Goal: Task Accomplishment & Management: Manage account settings

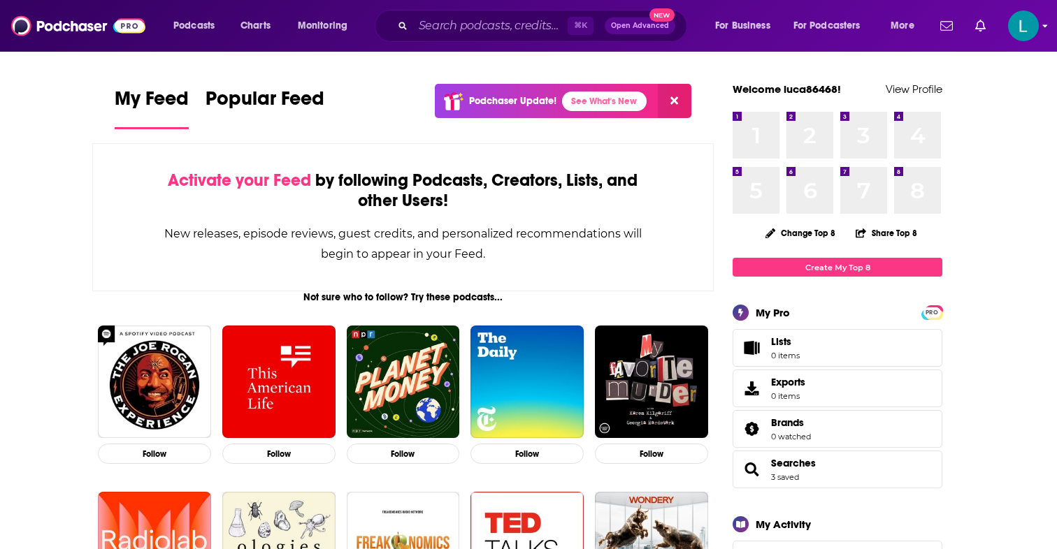
click at [1044, 24] on icon "Show profile menu" at bounding box center [1045, 26] width 6 height 8
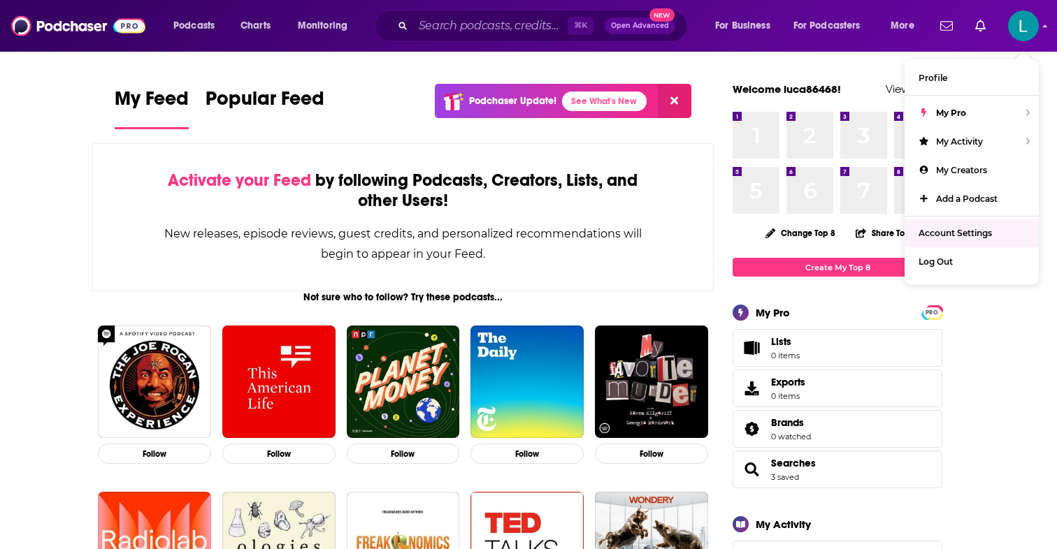
click at [954, 233] on span "Account Settings" at bounding box center [955, 233] width 73 height 10
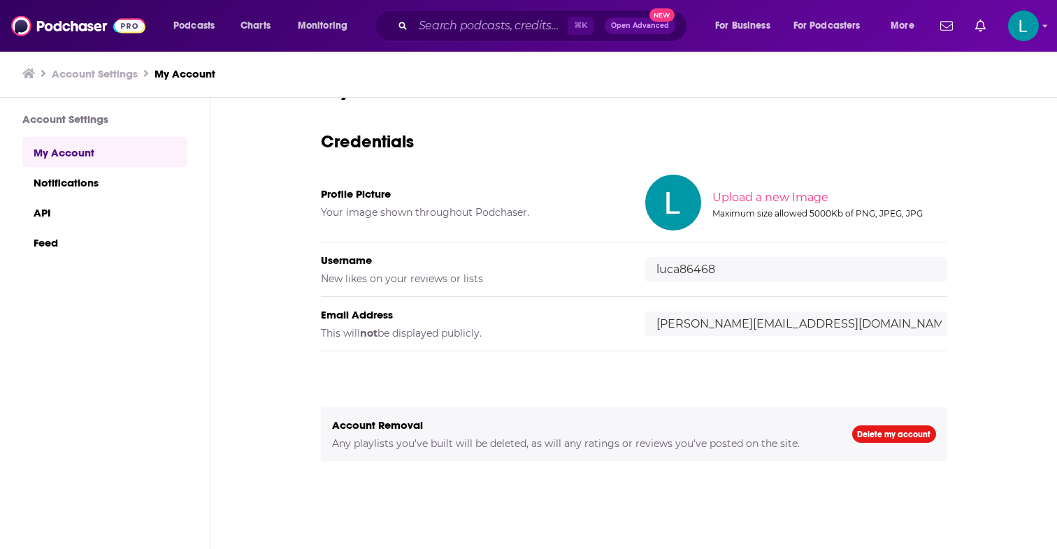
scroll to position [45, 0]
click at [59, 174] on link "Notifications" at bounding box center [104, 182] width 165 height 30
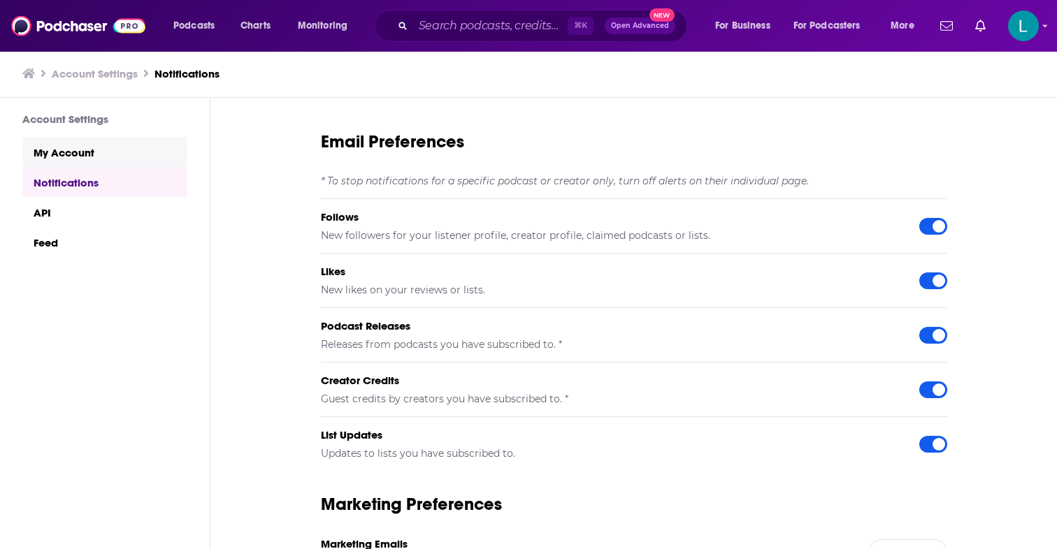
click at [59, 142] on link "My Account" at bounding box center [104, 152] width 165 height 30
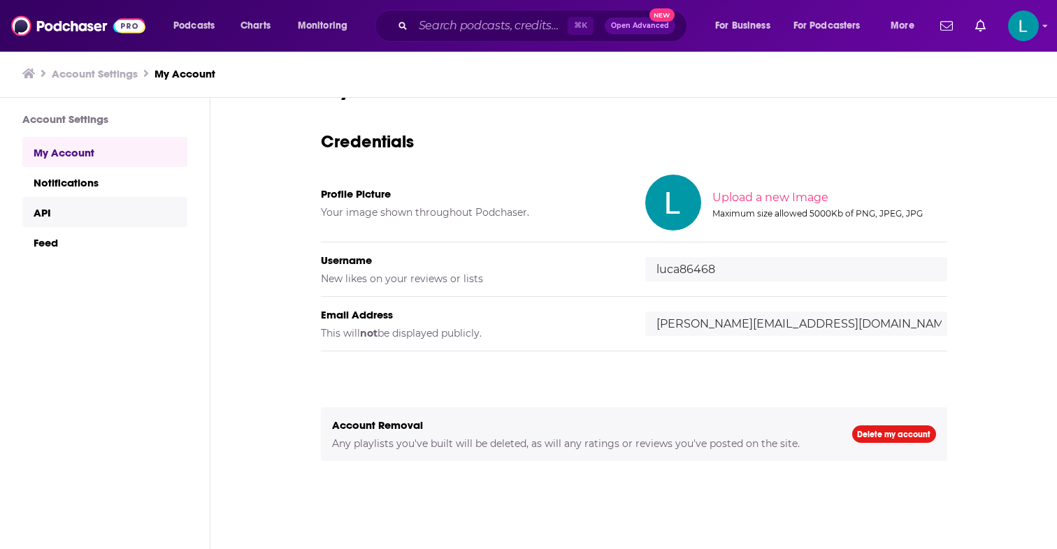
click at [65, 207] on link "API" at bounding box center [104, 212] width 165 height 30
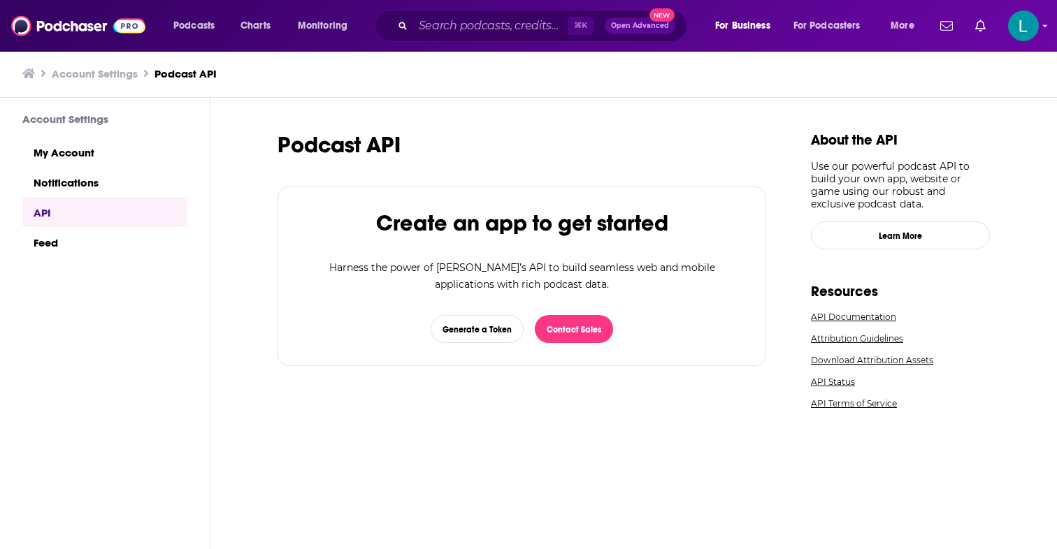
click at [62, 257] on div "Account Settings My Account Notifications API Feed" at bounding box center [93, 353] width 187 height 510
click at [55, 244] on link "Feed" at bounding box center [104, 242] width 165 height 30
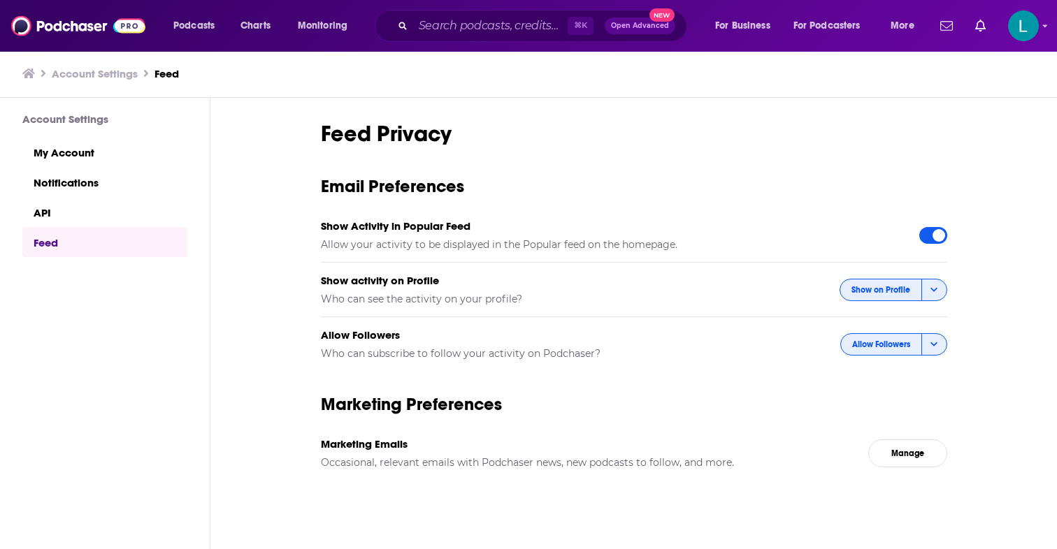
click at [164, 76] on h3 "Feed" at bounding box center [167, 73] width 24 height 13
click at [118, 70] on h3 "Account Settings" at bounding box center [95, 73] width 86 height 13
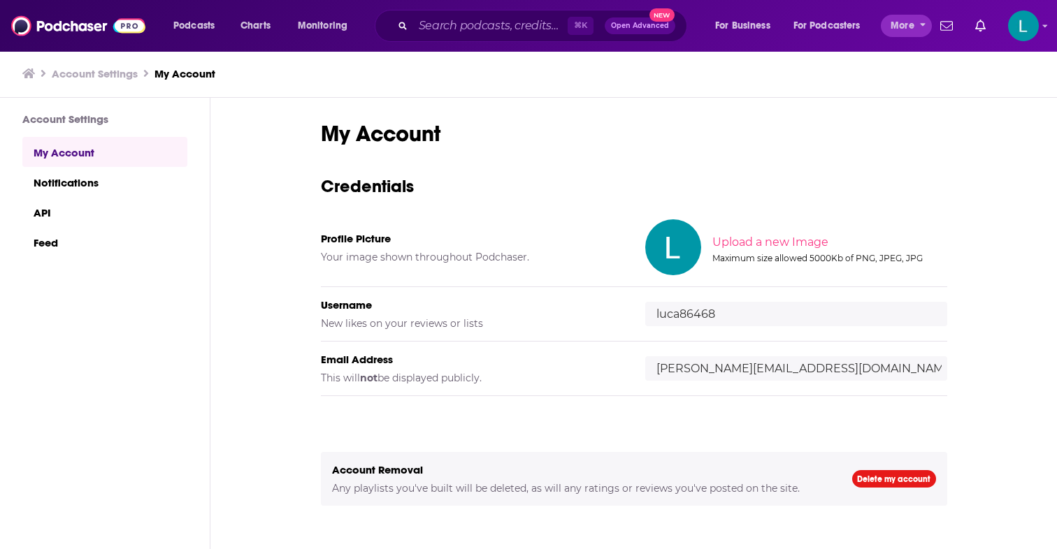
click at [907, 30] on span "More" at bounding box center [903, 26] width 24 height 20
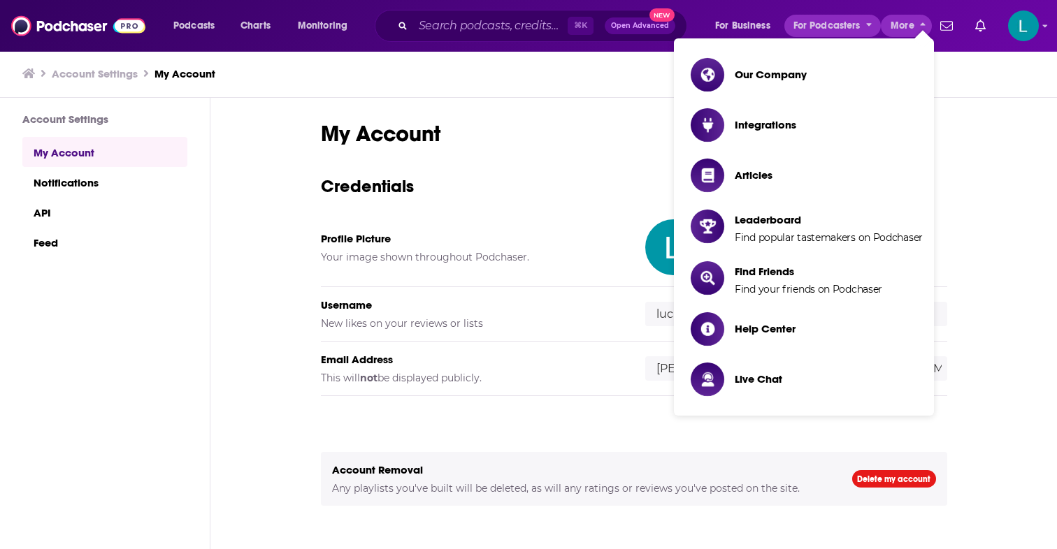
click at [819, 34] on span "For Podcasters" at bounding box center [826, 26] width 67 height 20
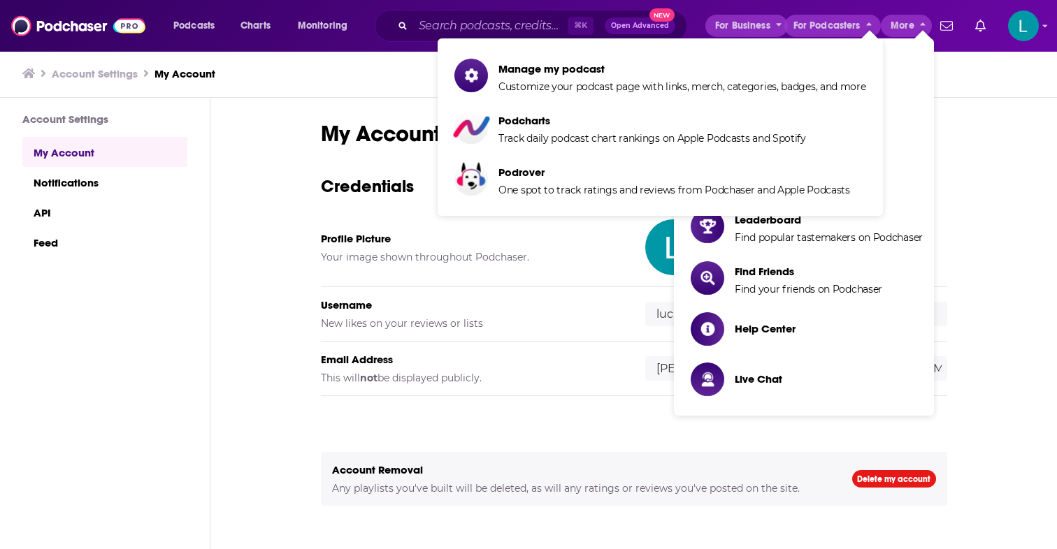
click at [761, 18] on span "For Business" at bounding box center [742, 26] width 55 height 20
